Goal: Check status: Check status

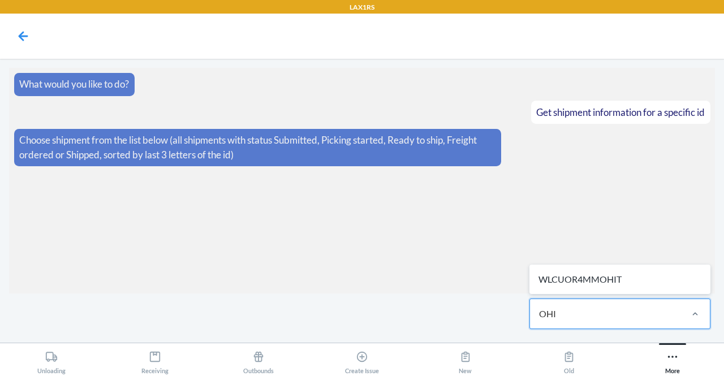
type input "OHIT"
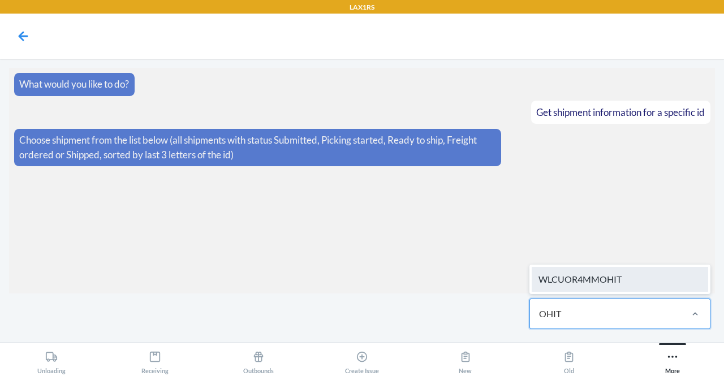
click at [599, 284] on div "WLCUOR4MMOHIT" at bounding box center [619, 279] width 176 height 25
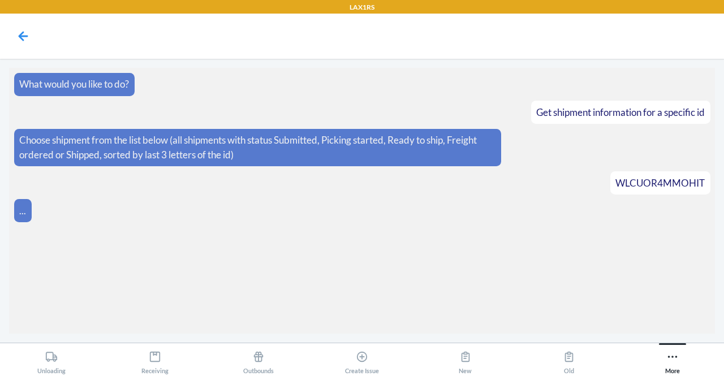
click at [599, 284] on section "What would you like to do? Get shipment information for a specific id Choose sh…" at bounding box center [361, 201] width 705 height 266
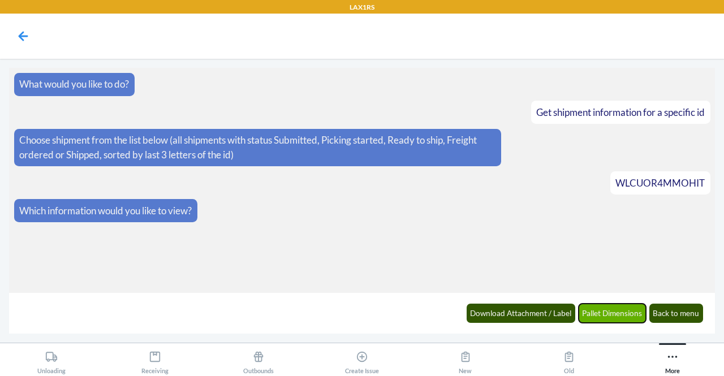
click at [613, 317] on button "Pallet Dimensions" at bounding box center [612, 313] width 68 height 19
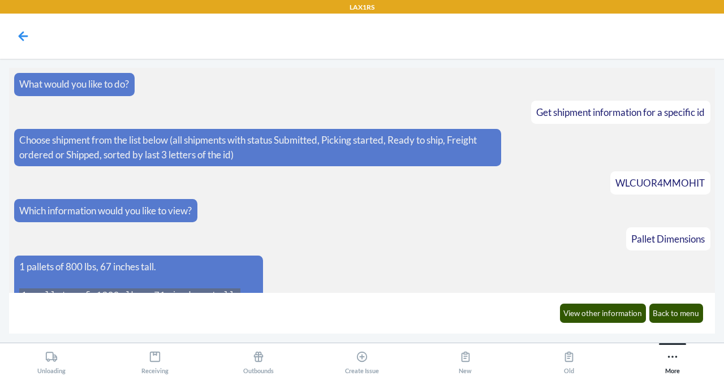
scroll to position [185, 0]
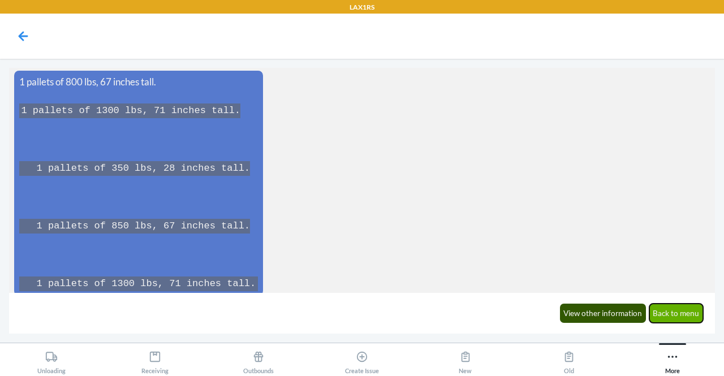
click at [675, 318] on button "Back to menu" at bounding box center [676, 313] width 54 height 19
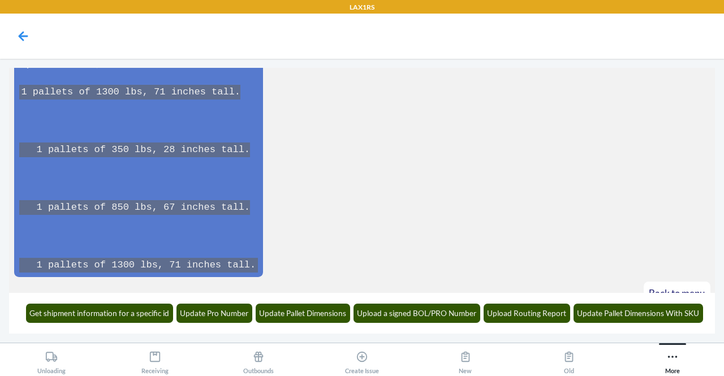
scroll to position [244, 0]
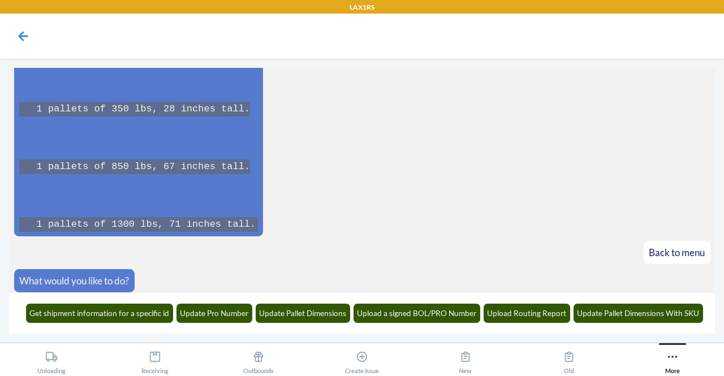
click at [32, 19] on nav at bounding box center [362, 36] width 724 height 45
click at [715, 162] on main "What would you like to do? Get shipment information for a specific id Choose sh…" at bounding box center [362, 201] width 724 height 284
click at [715, 154] on main "What would you like to do? Get shipment information for a specific id Choose sh…" at bounding box center [362, 201] width 724 height 284
drag, startPoint x: 715, startPoint y: 193, endPoint x: 715, endPoint y: 186, distance: 6.8
click at [715, 186] on main "What would you like to do? Get shipment information for a specific id Choose sh…" at bounding box center [362, 201] width 724 height 284
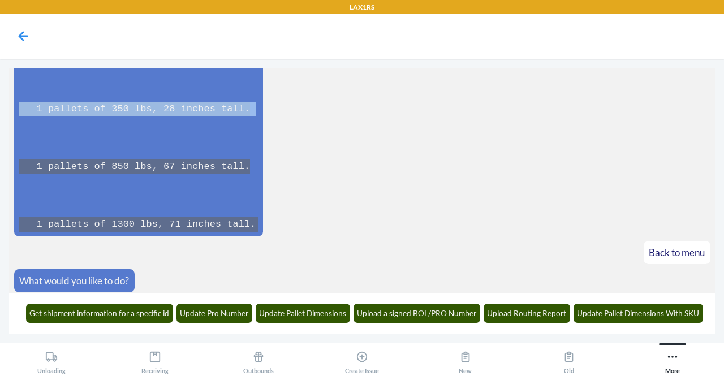
scroll to position [0, 0]
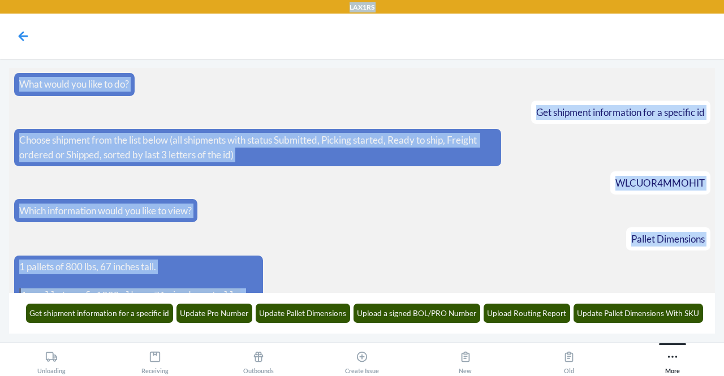
drag, startPoint x: 395, startPoint y: 112, endPoint x: 169, endPoint y: -14, distance: 258.7
click at [169, 0] on html "LAX1RS What would you like to do? Get shipment information for a specific id Ch…" at bounding box center [362, 188] width 724 height 376
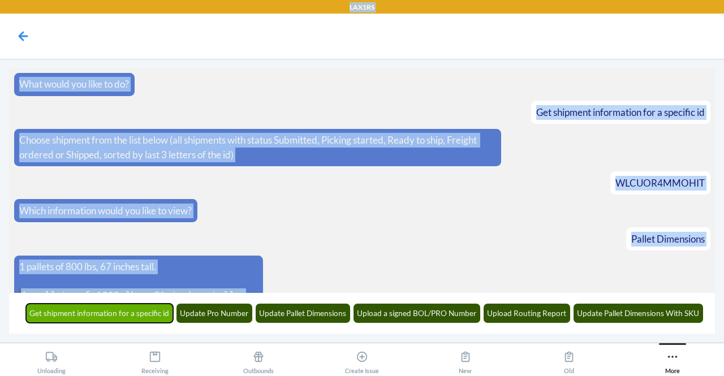
click at [112, 317] on button "Get shipment information for a specific id" at bounding box center [100, 313] width 148 height 19
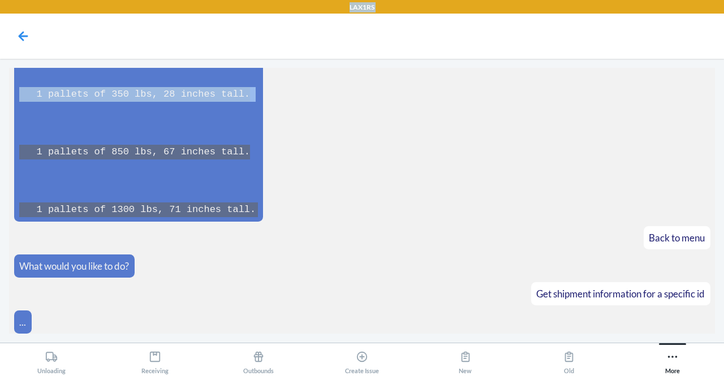
scroll to position [313, 0]
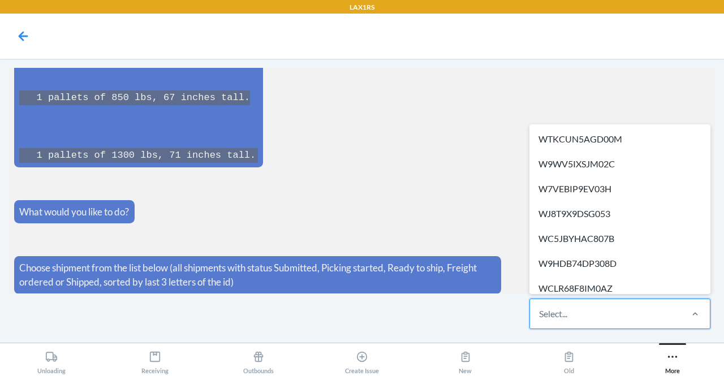
click at [561, 317] on div "Select..." at bounding box center [553, 314] width 28 height 14
click at [540, 317] on input "option WTKCUN5AGD00M focused, 1 of 631. 631 results available. Use Up and Down …" at bounding box center [539, 314] width 1 height 14
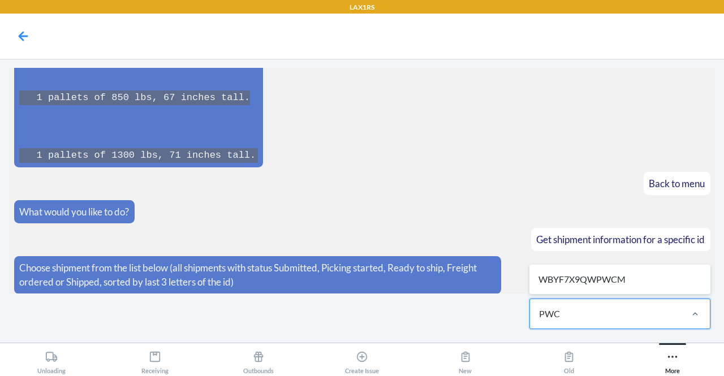
type input "PWCM"
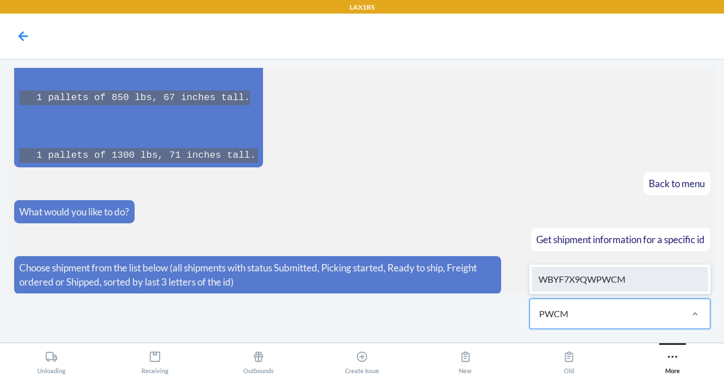
click at [594, 282] on div "WBYF7X9QWPWCM" at bounding box center [619, 279] width 176 height 25
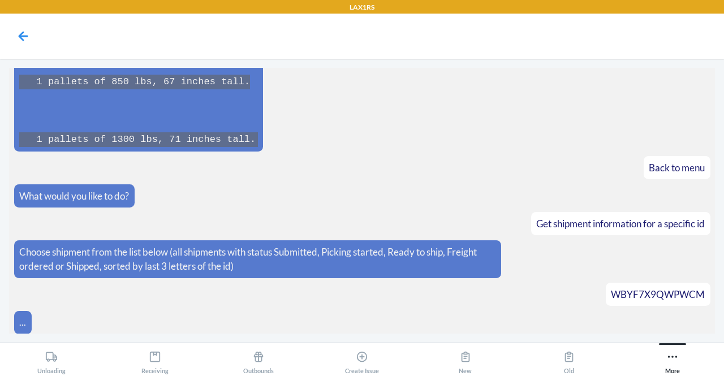
scroll to position [370, 0]
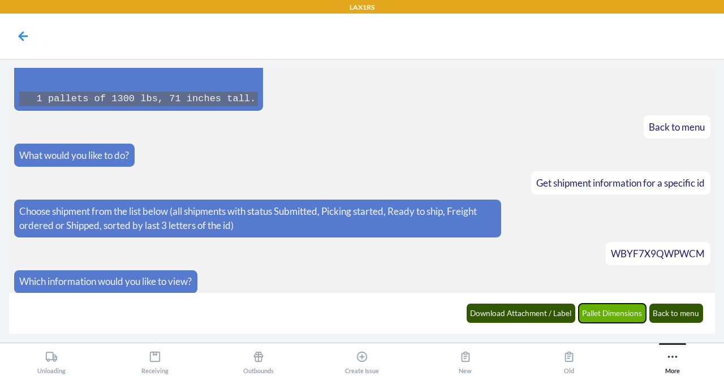
click at [618, 313] on button "Pallet Dimensions" at bounding box center [612, 313] width 68 height 19
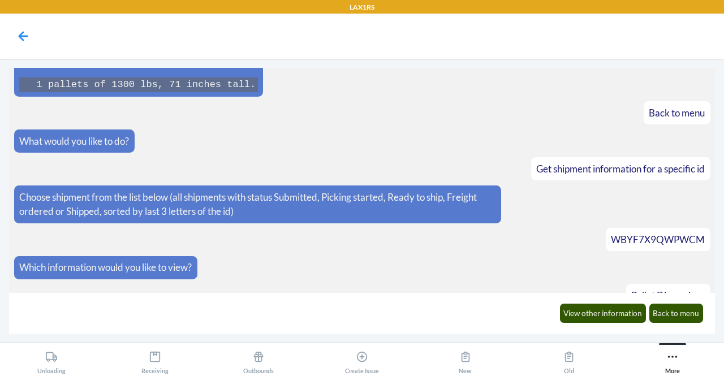
scroll to position [453, 0]
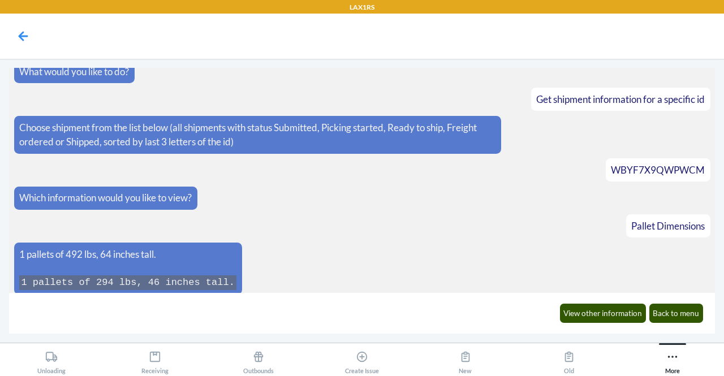
click at [390, 214] on article "Pallet Dimensions" at bounding box center [362, 225] width 696 height 23
